Goal: Information Seeking & Learning: Find specific fact

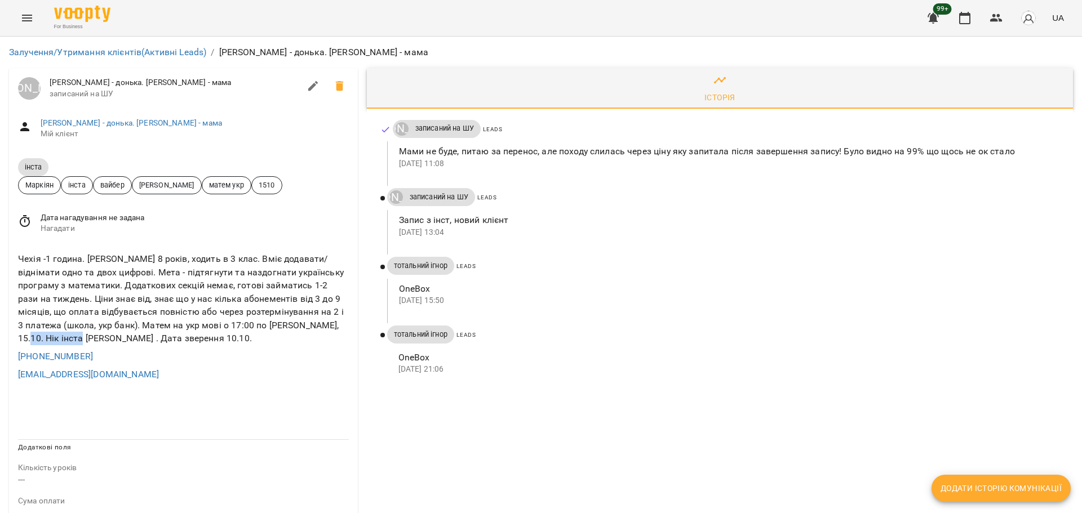
drag, startPoint x: 42, startPoint y: 339, endPoint x: 103, endPoint y: 337, distance: 61.4
click at [103, 337] on div "Чехія -1 година. [PERSON_NAME] 8 років, ходить в 3 клас. Вміє додавати/віднімат…" at bounding box center [183, 298] width 335 height 97
copy div "[PERSON_NAME]"
